Goal: Complete application form

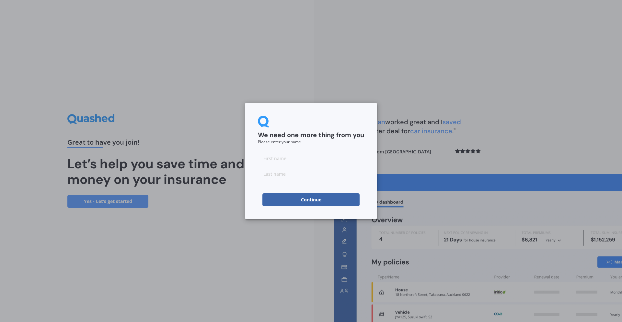
click at [332, 200] on button "Continue" at bounding box center [310, 199] width 97 height 13
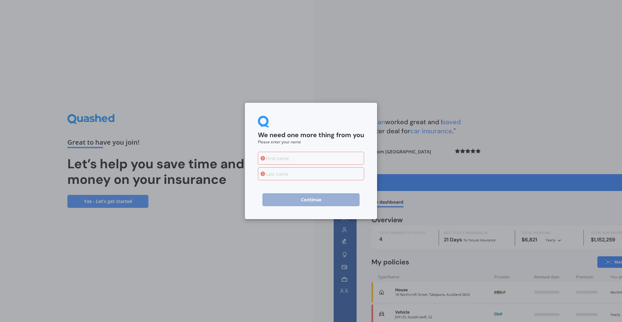
click at [327, 162] on input at bounding box center [311, 158] width 106 height 13
